Goal: Information Seeking & Learning: Learn about a topic

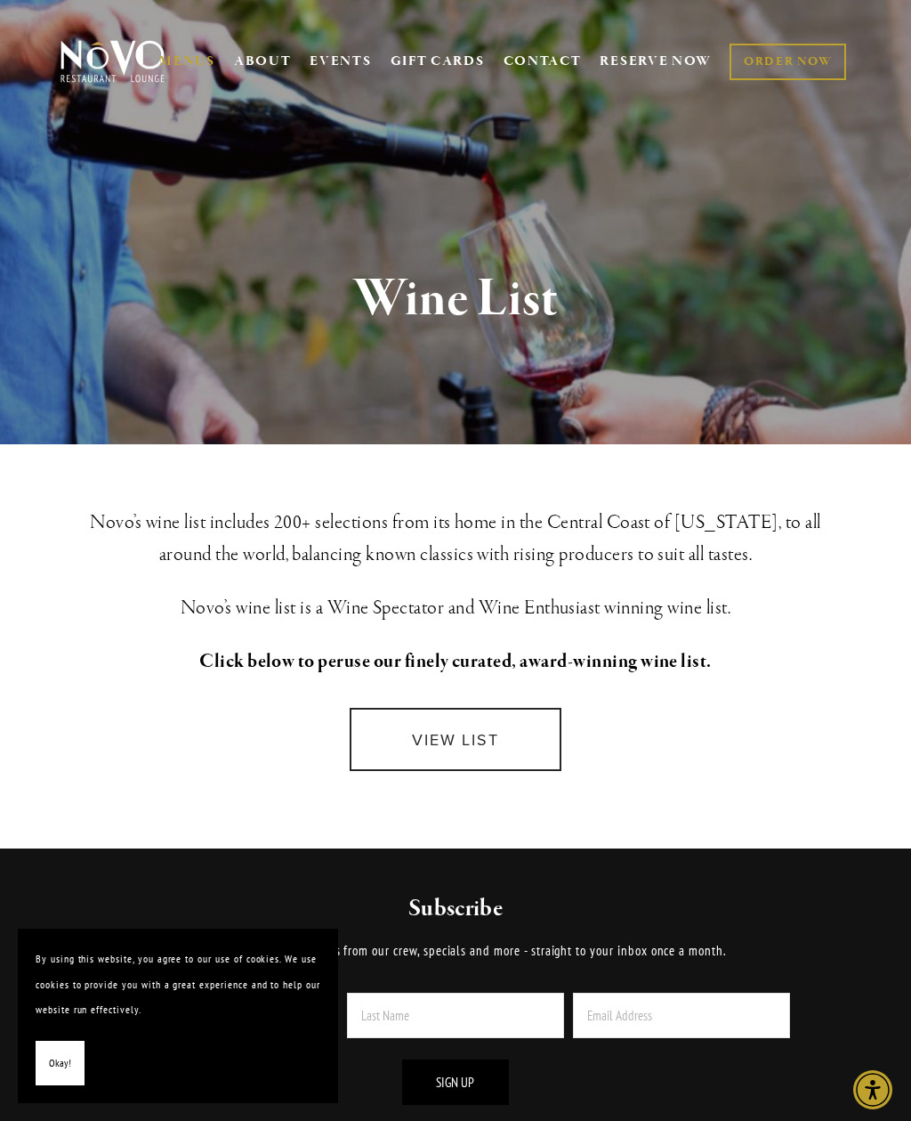
click at [494, 727] on link "VIEW LIST" at bounding box center [456, 739] width 212 height 63
